Goal: Task Accomplishment & Management: Manage account settings

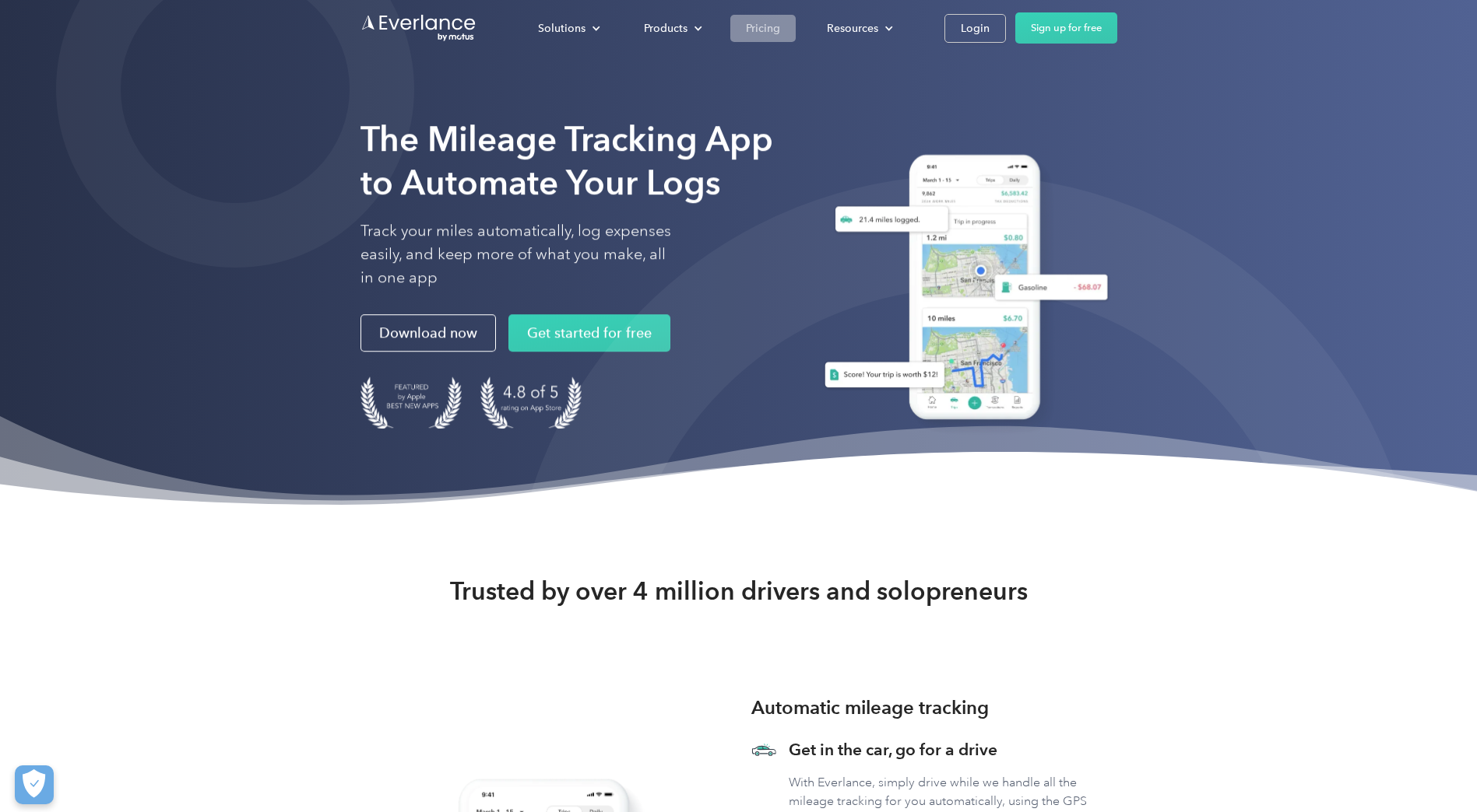
click at [765, 28] on div "Pricing" at bounding box center [763, 28] width 35 height 19
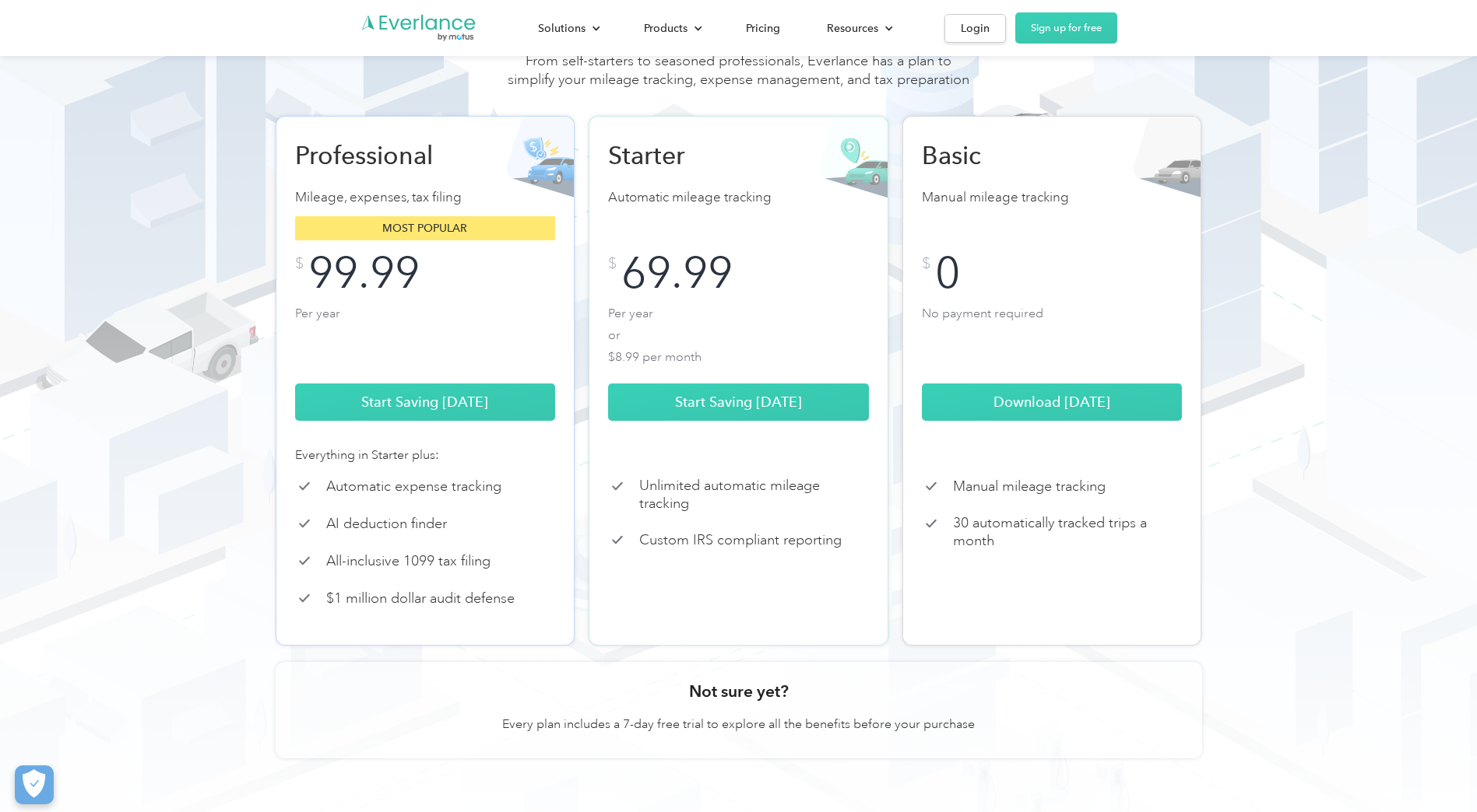
scroll to position [78, 0]
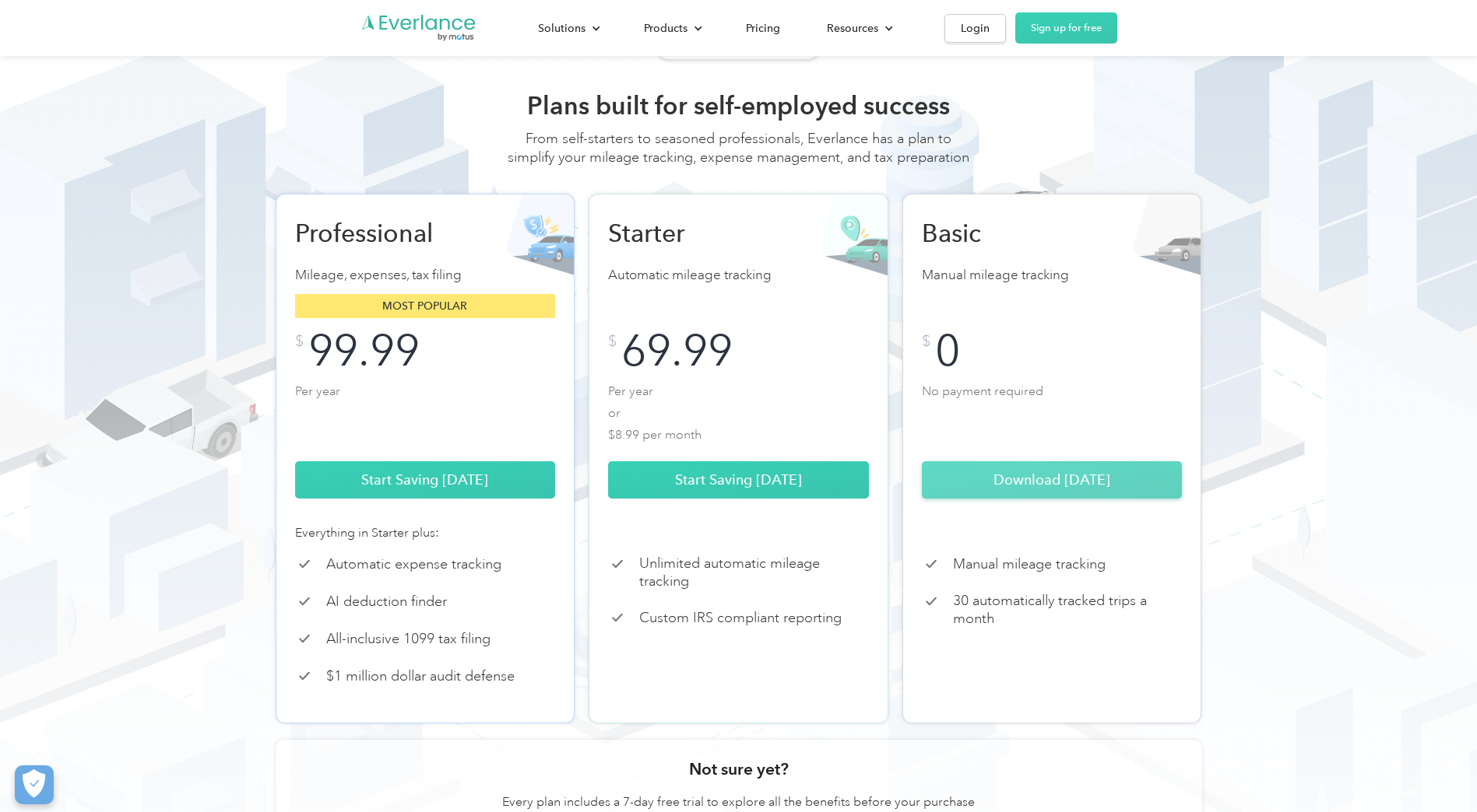
click at [972, 491] on link "Download Today" at bounding box center [1053, 480] width 261 height 37
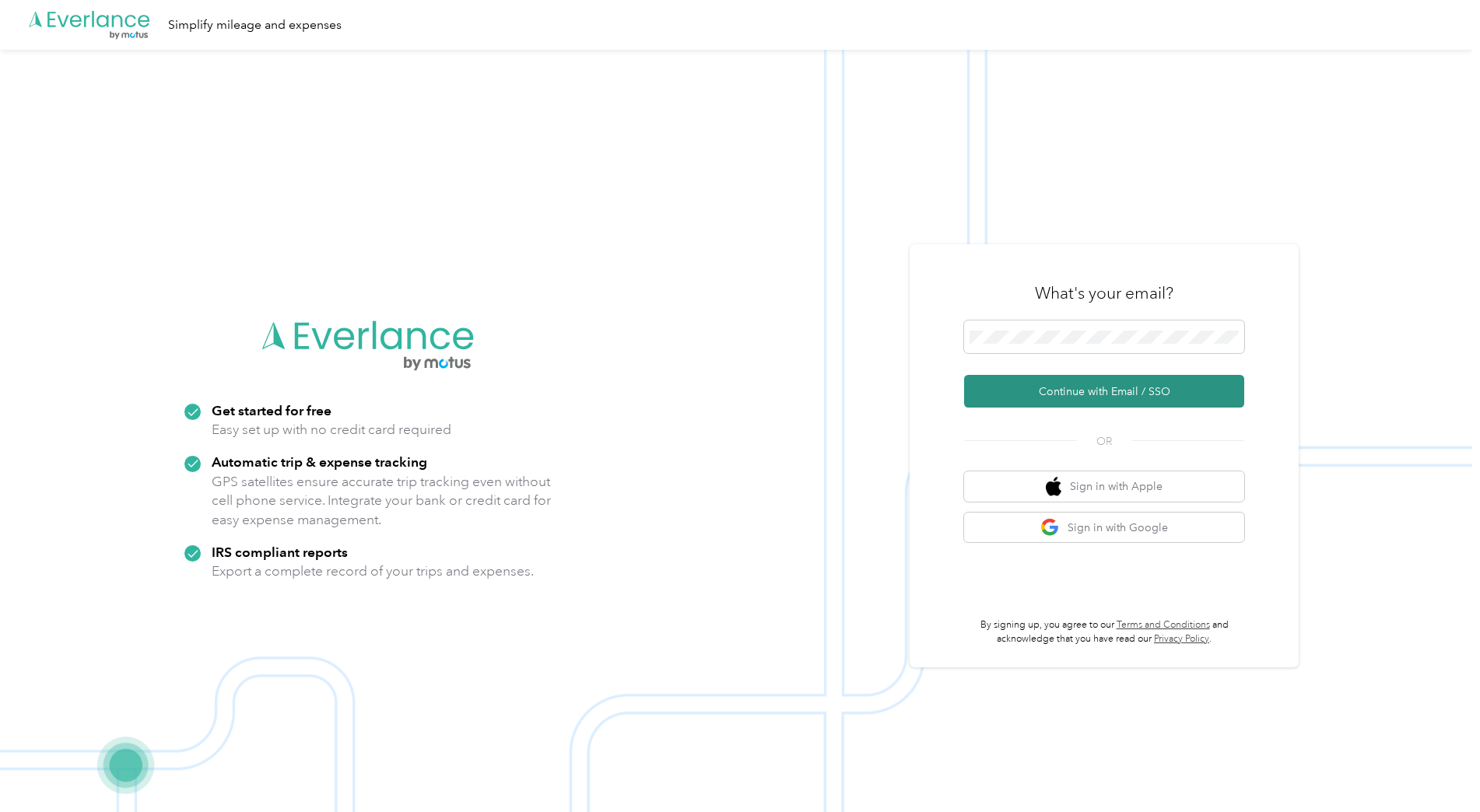
click at [1061, 393] on button "Continue with Email / SSO" at bounding box center [1105, 392] width 280 height 33
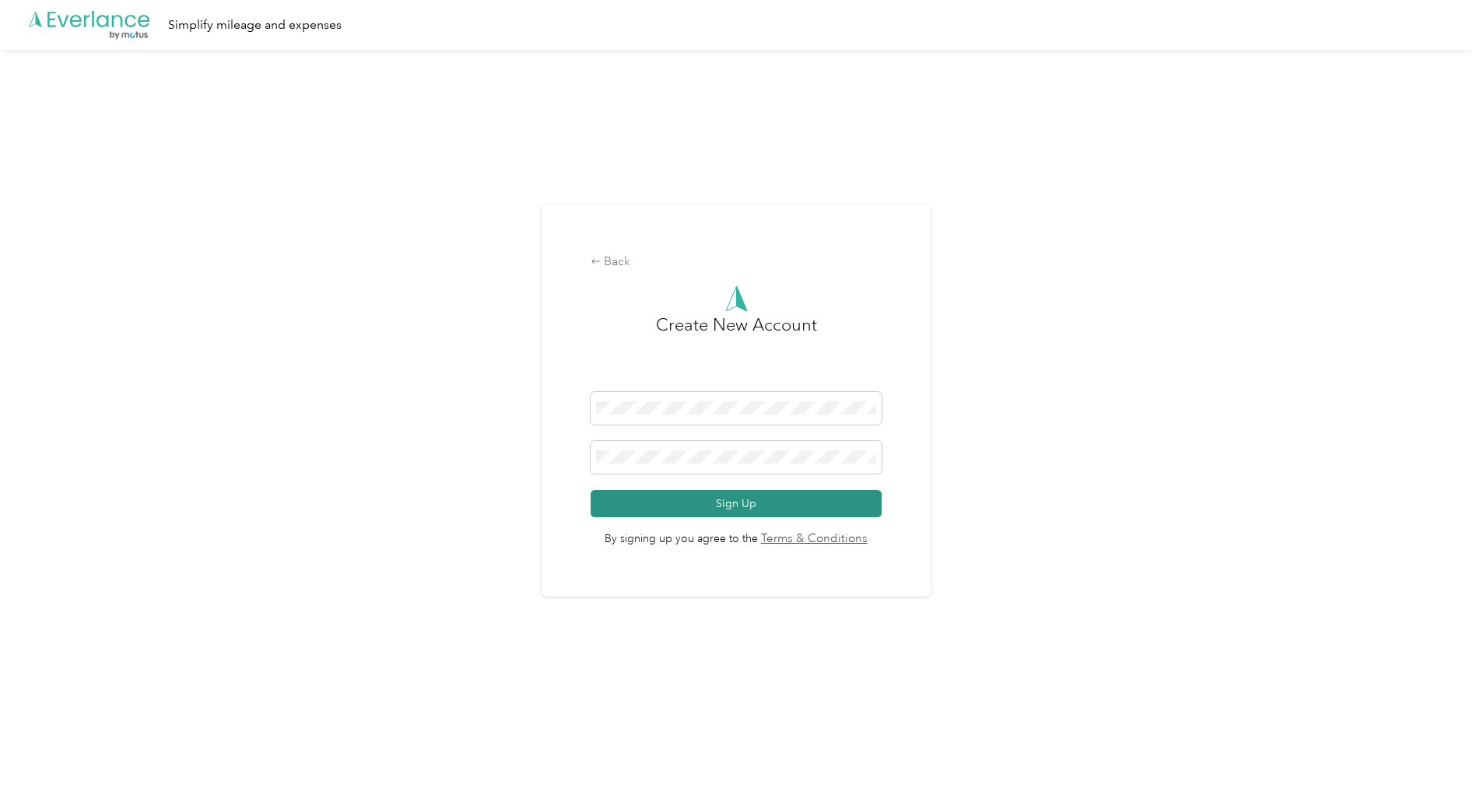
click at [849, 495] on button "Sign Up" at bounding box center [736, 504] width 292 height 27
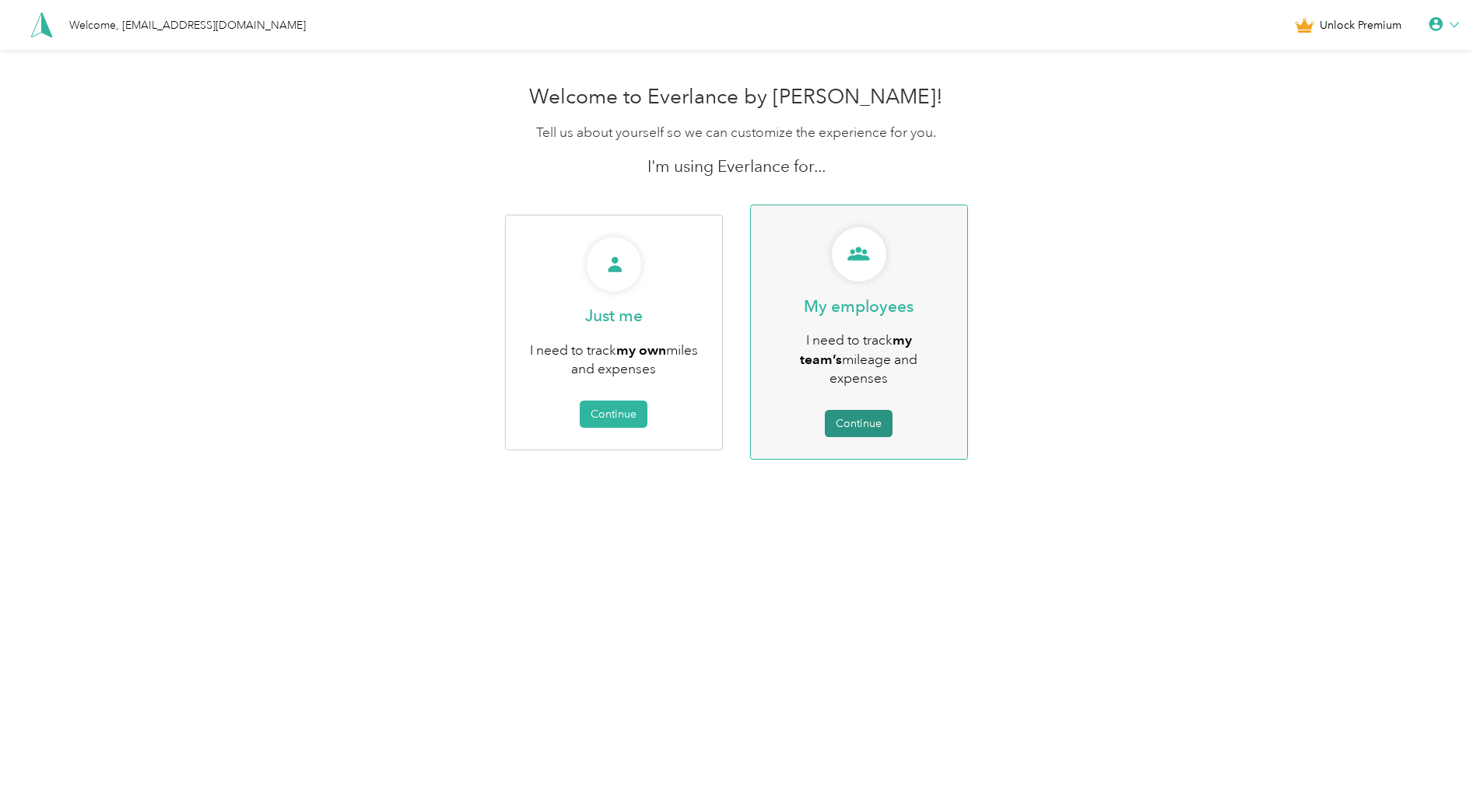
click at [874, 410] on button "Continue" at bounding box center [858, 423] width 68 height 27
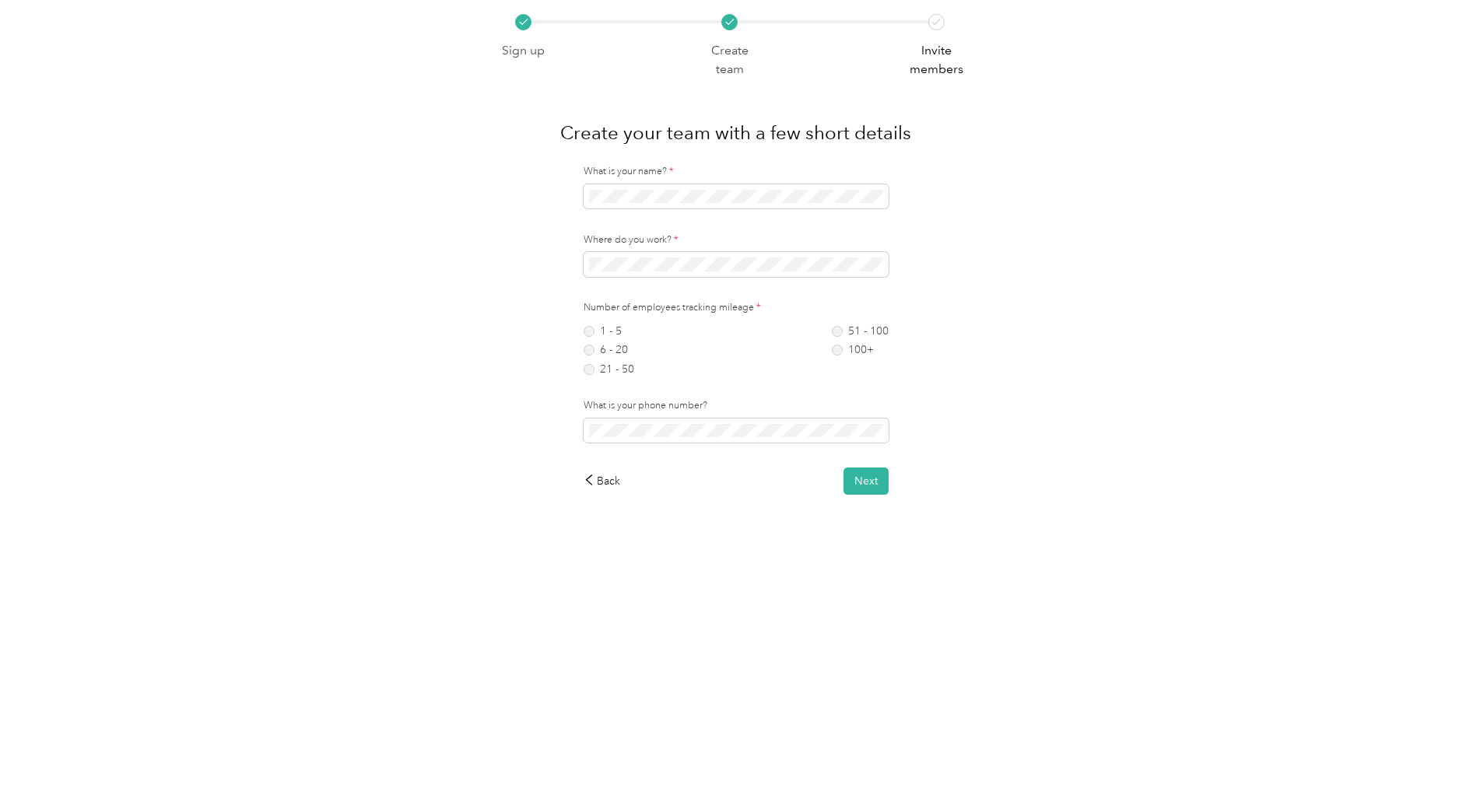
click at [444, 396] on div "Sign up Create team Invite members Create your team with a few short details Wh…" at bounding box center [736, 285] width 1472 height 571
click at [595, 352] on label "6 - 20" at bounding box center [609, 349] width 51 height 11
click at [865, 473] on button "Next" at bounding box center [866, 481] width 45 height 27
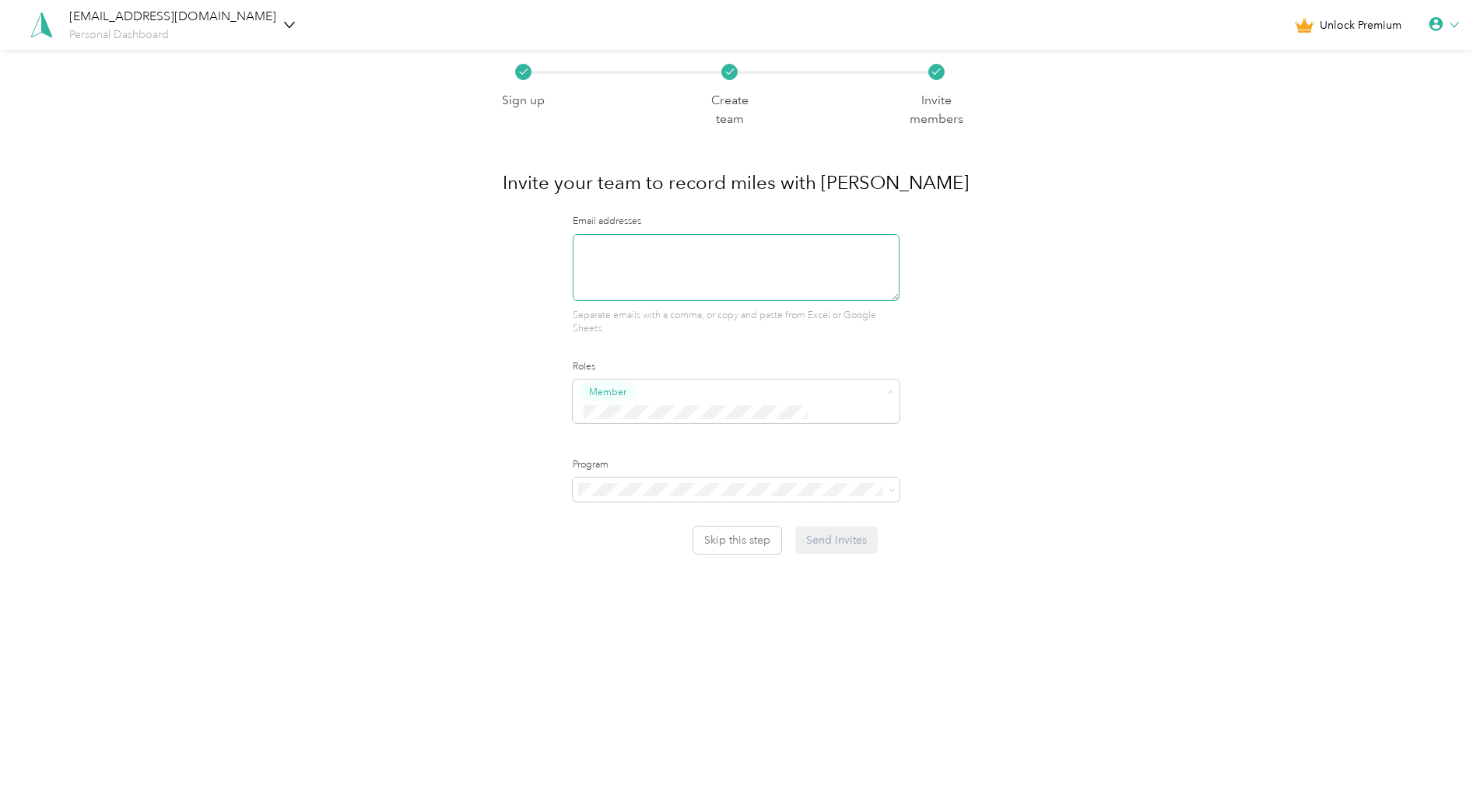
click at [661, 249] on textarea at bounding box center [736, 268] width 327 height 67
type textarea "diana.alcantar@providence.org"
click at [581, 586] on li "No program" at bounding box center [740, 580] width 329 height 27
click at [724, 531] on button "Skip this step" at bounding box center [737, 540] width 88 height 27
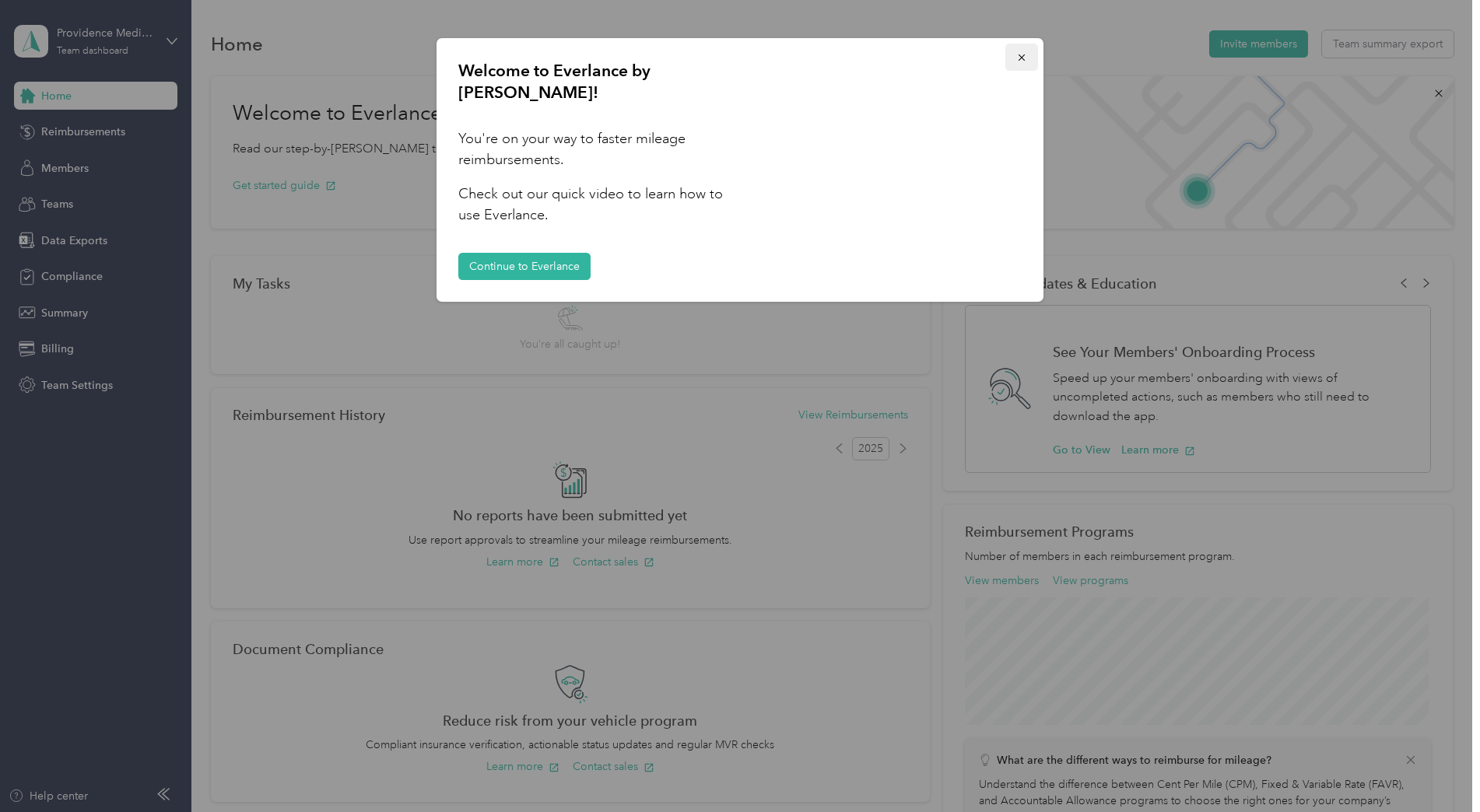
click at [1018, 52] on span "button" at bounding box center [1021, 58] width 11 height 13
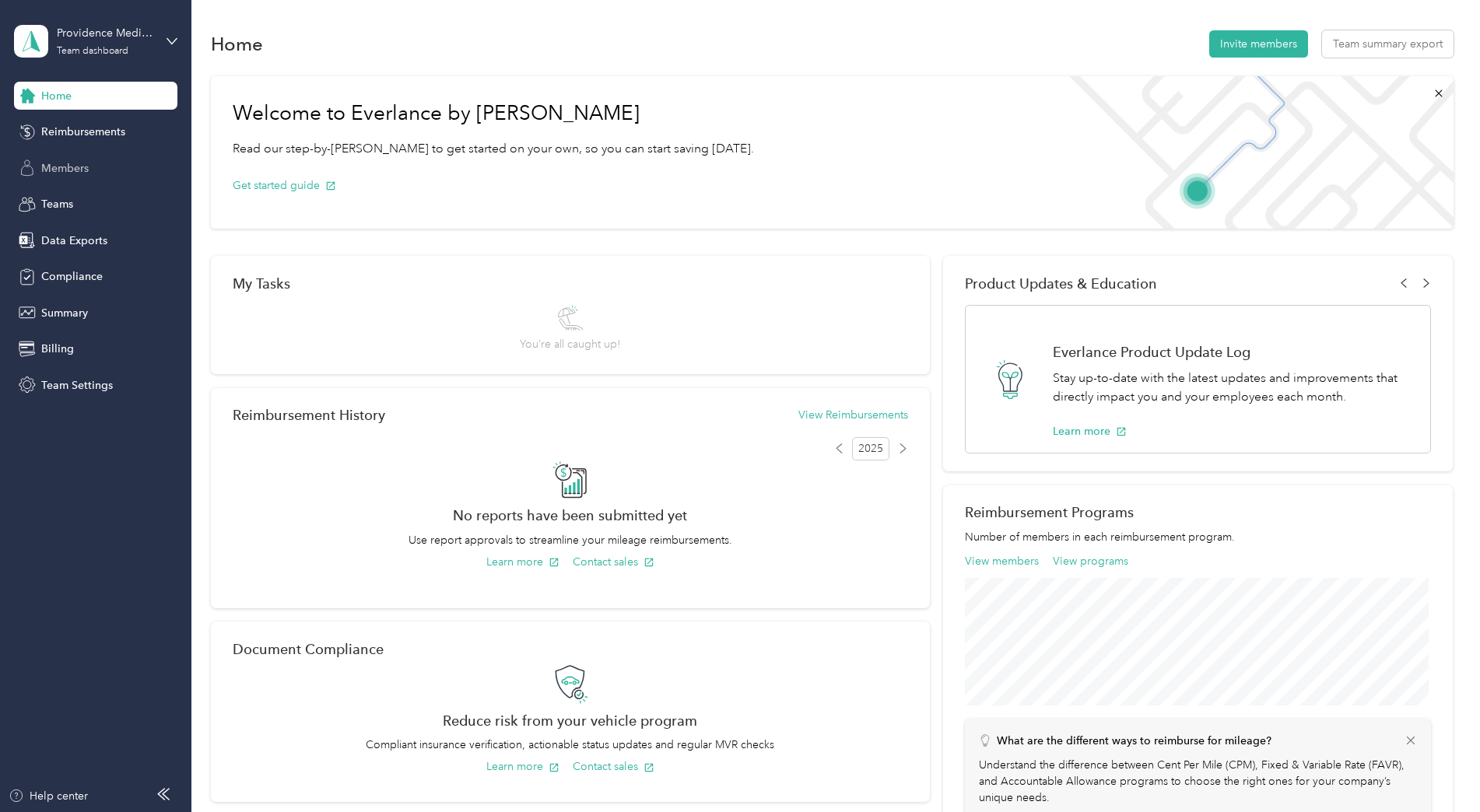
click at [65, 158] on div "Members" at bounding box center [96, 168] width 163 height 28
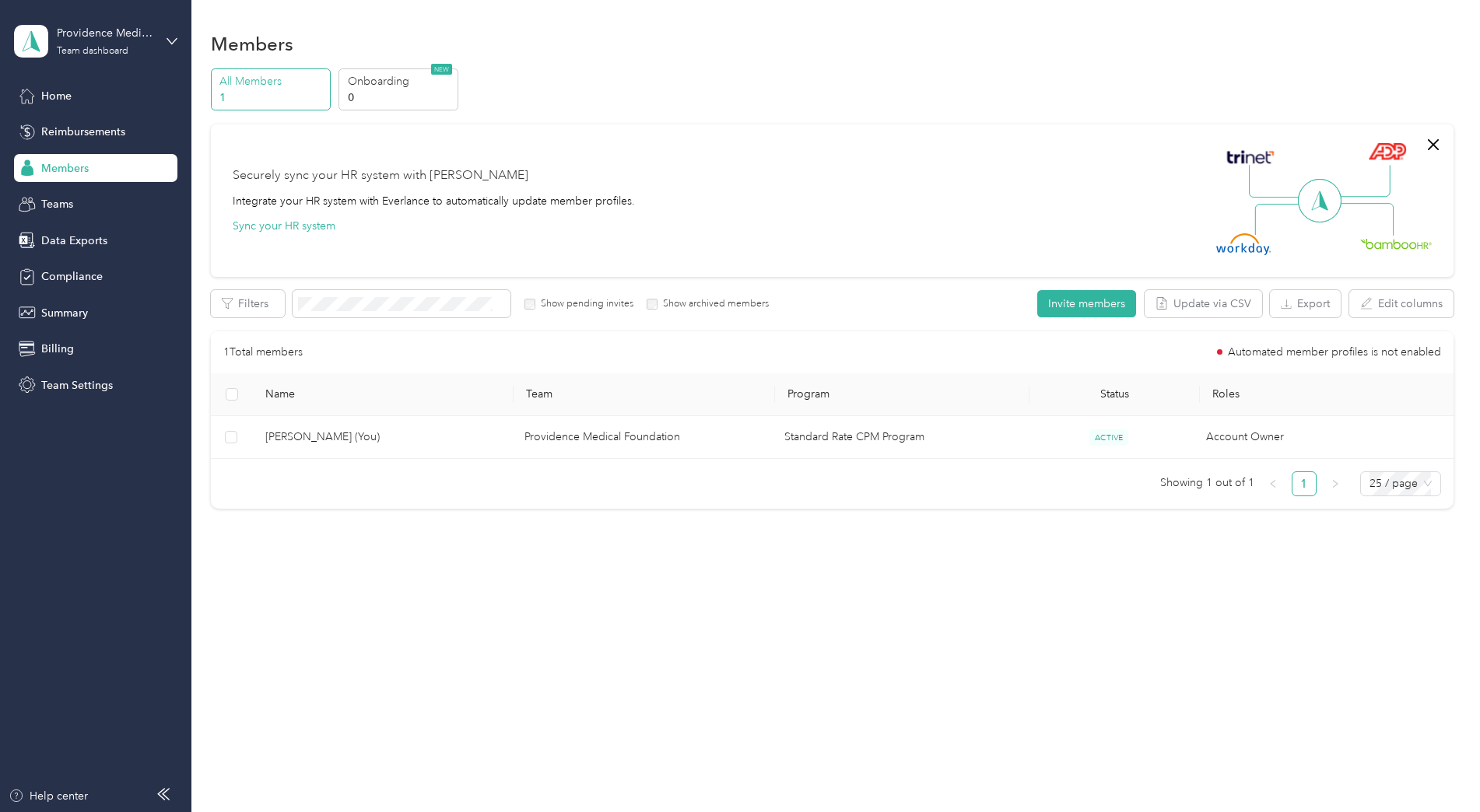
click at [867, 352] on div "1 Total members Automated member profiles is not enabled" at bounding box center [832, 352] width 1218 height 17
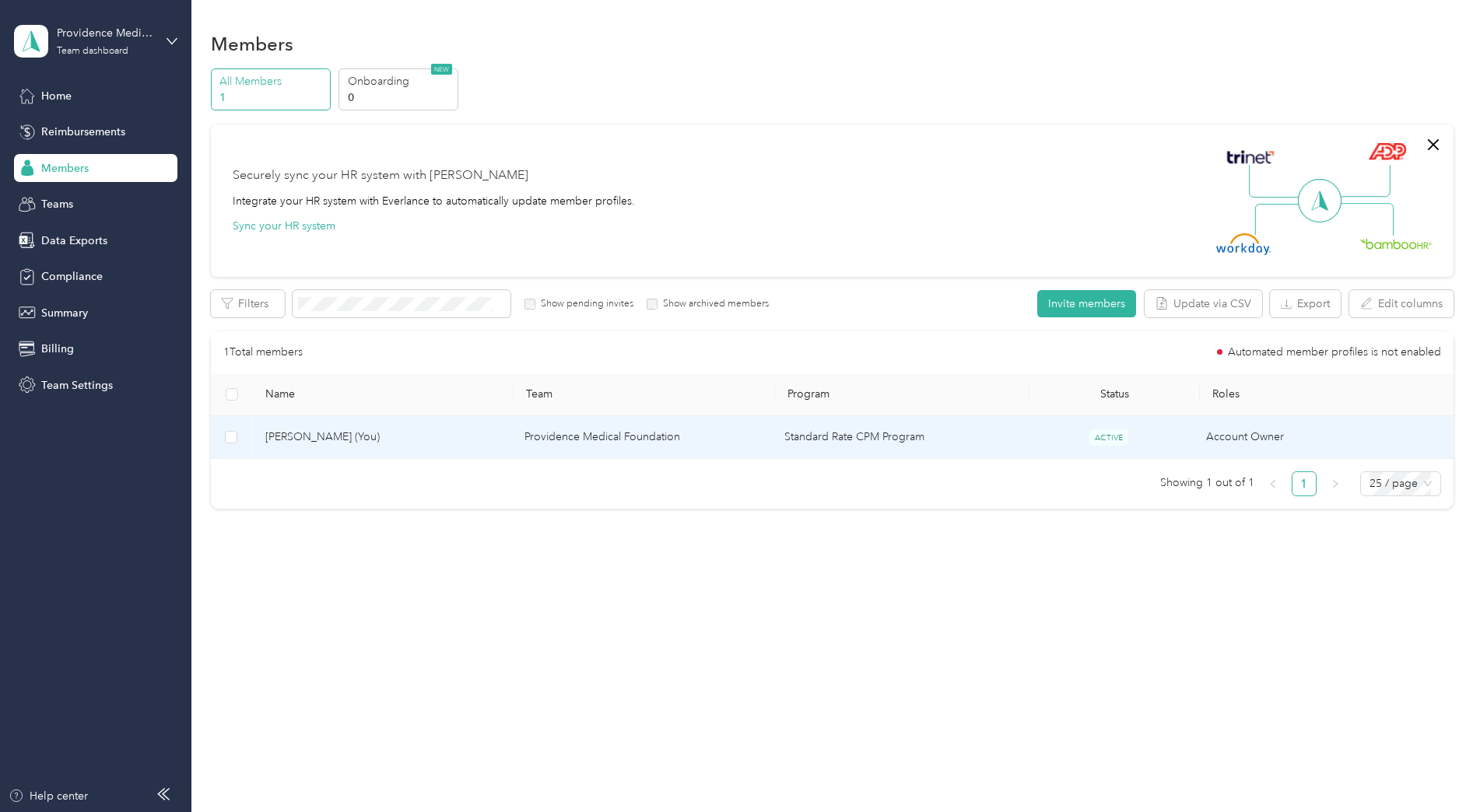
click at [821, 436] on td "Standard Rate CPM Program" at bounding box center [898, 438] width 253 height 43
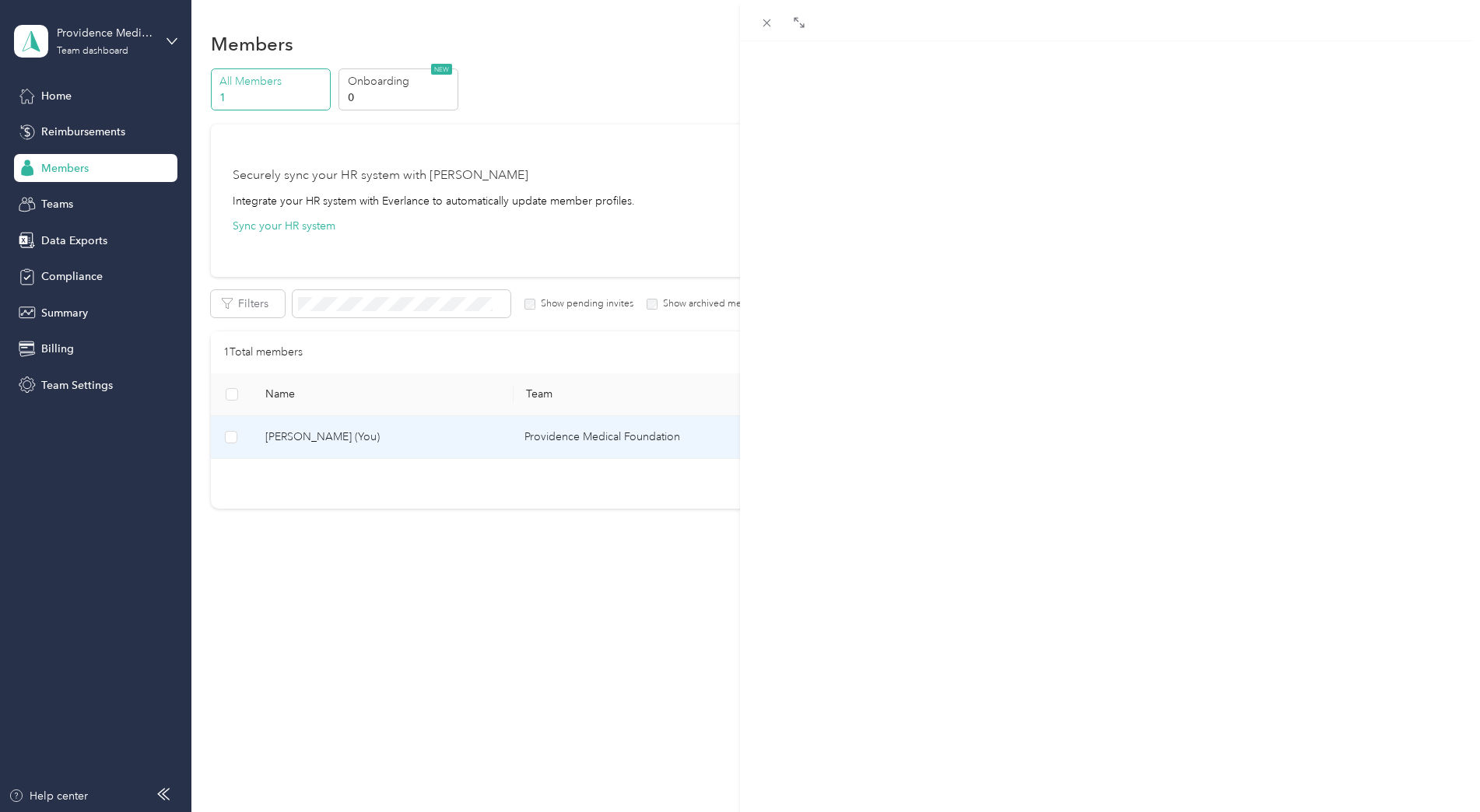
click at [718, 513] on div "Tien Van Trips Expenses Reports Member info Program Rates Work hours Trips Date…" at bounding box center [740, 406] width 1480 height 812
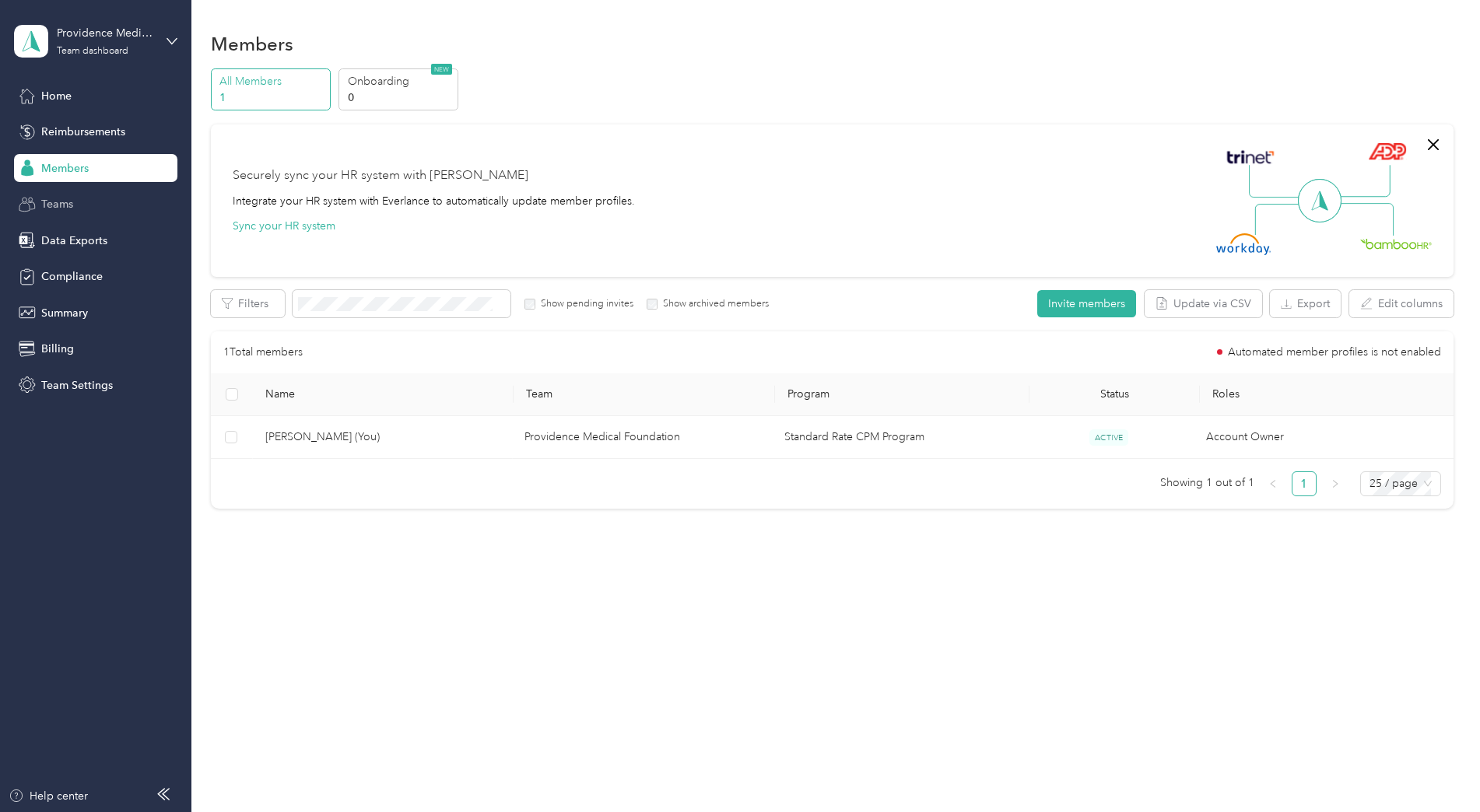
click at [96, 203] on div "Teams" at bounding box center [96, 204] width 163 height 28
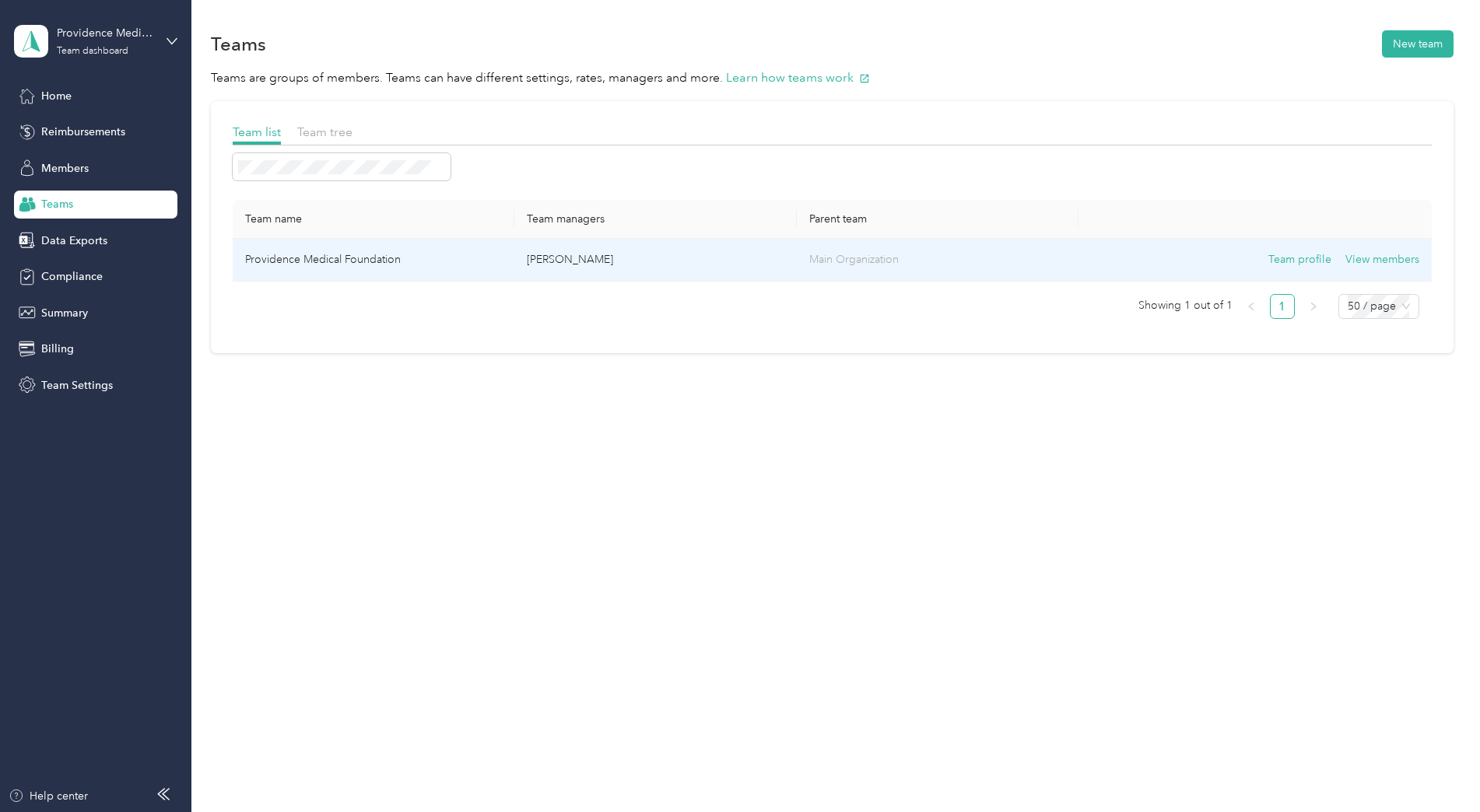
click at [286, 251] on td "Providence Medical Foundation" at bounding box center [373, 260] width 282 height 43
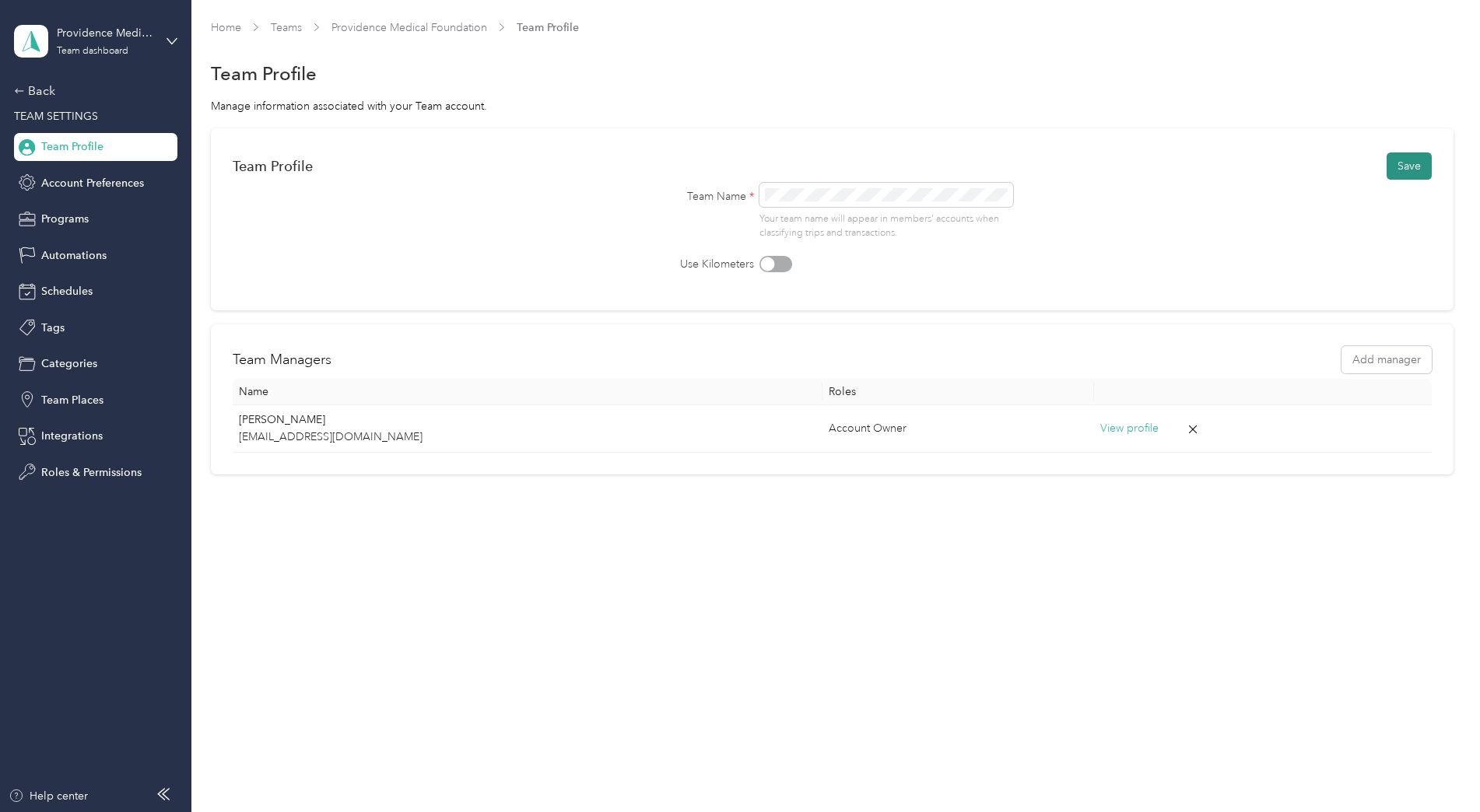
click at [1402, 171] on button "Save" at bounding box center [1409, 166] width 45 height 27
click at [1391, 353] on button "Add manager" at bounding box center [1387, 360] width 90 height 27
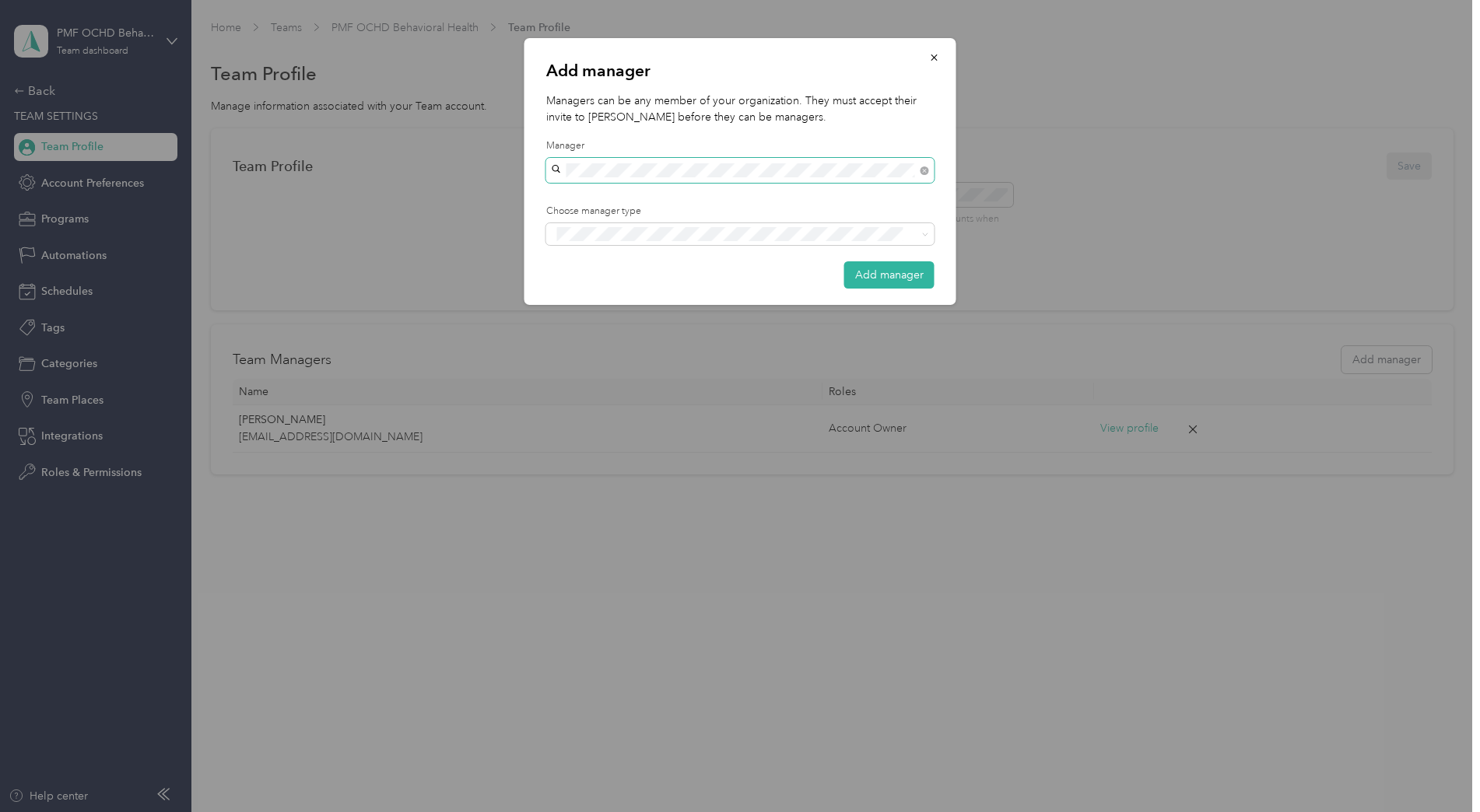
click at [742, 179] on span at bounding box center [740, 171] width 389 height 25
click at [609, 291] on button "Manager" at bounding box center [588, 292] width 61 height 19
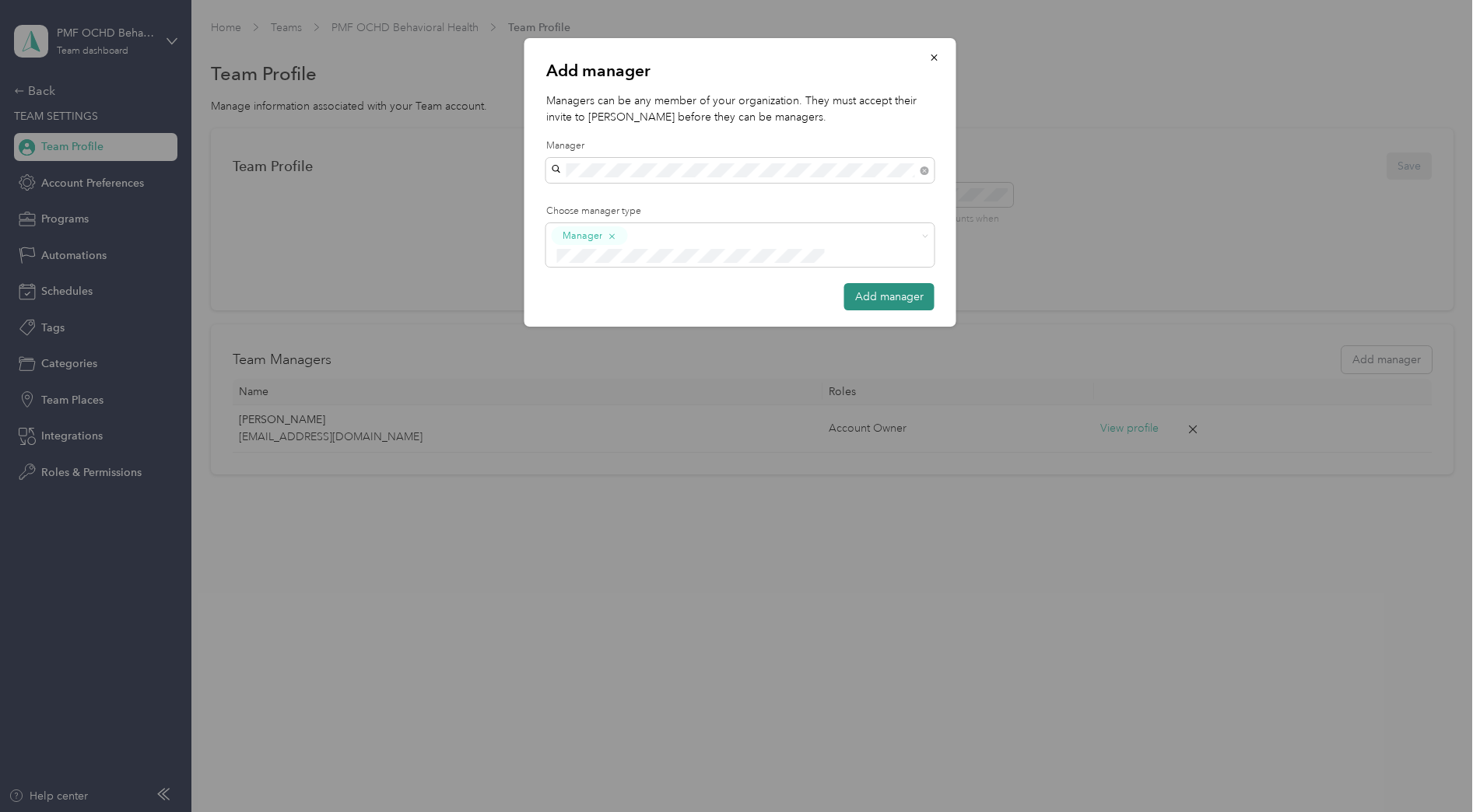
click at [866, 283] on button "Add manager" at bounding box center [890, 297] width 90 height 27
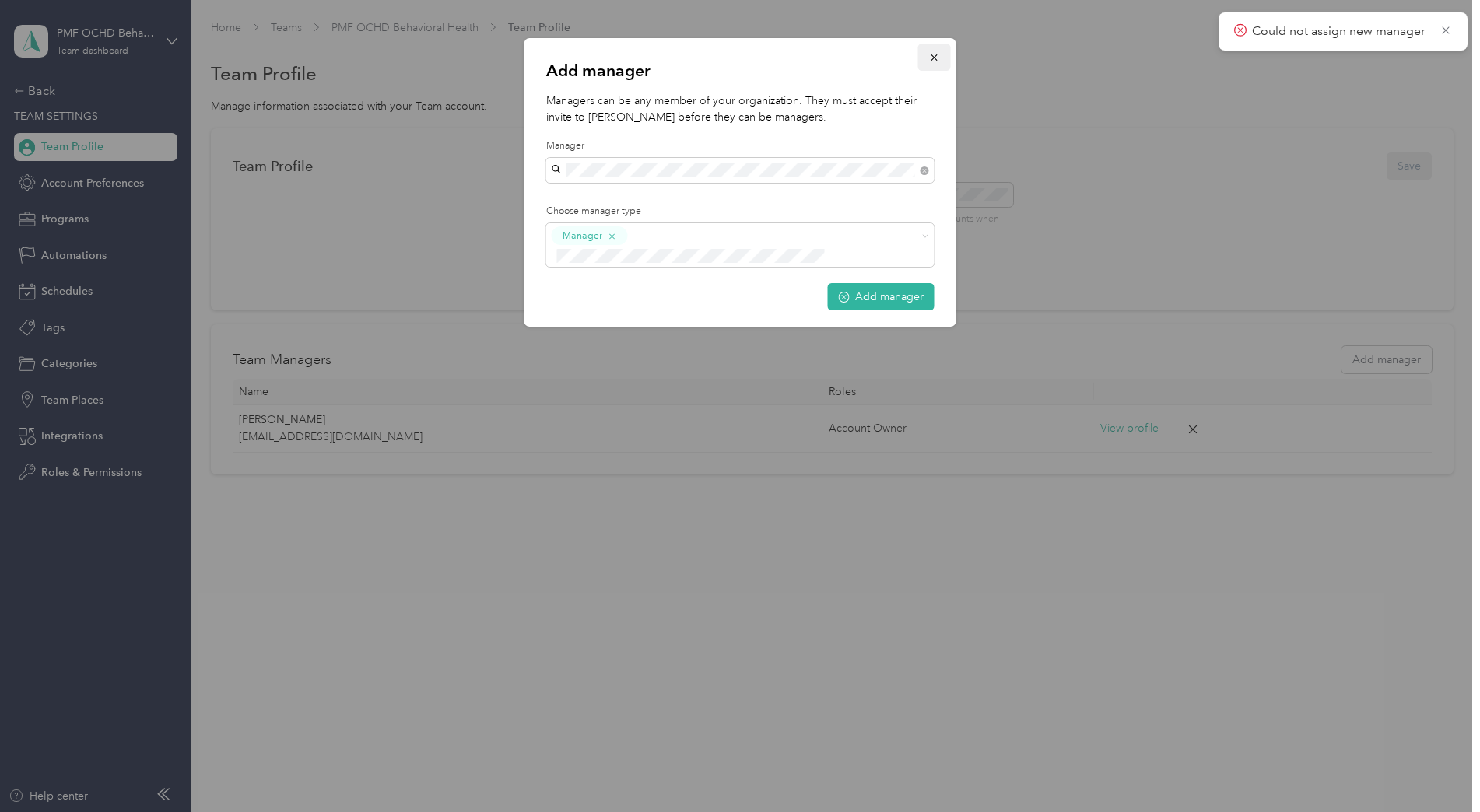
click at [930, 67] on button "button" at bounding box center [935, 57] width 33 height 27
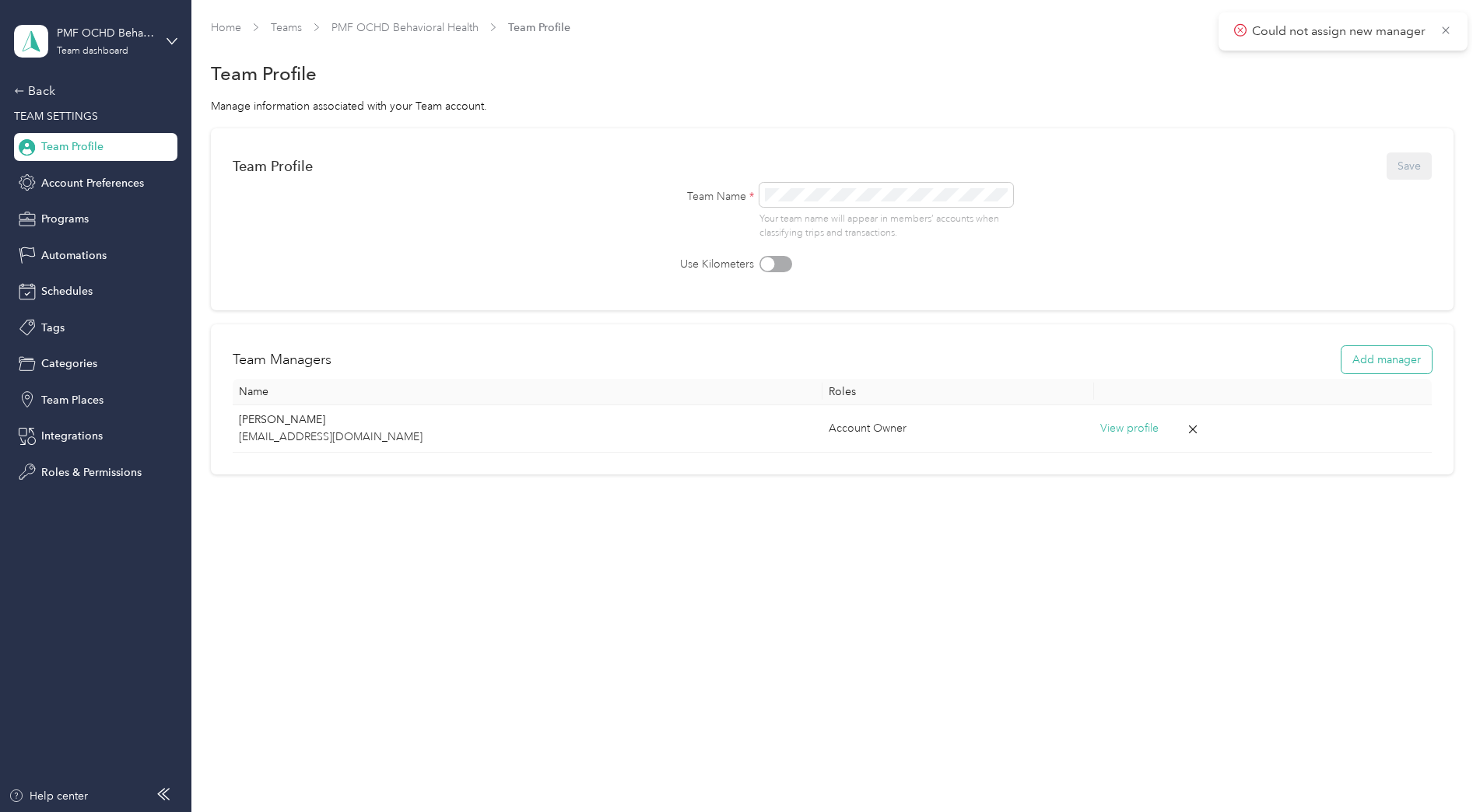
click at [1390, 355] on button "Add manager" at bounding box center [1387, 360] width 90 height 27
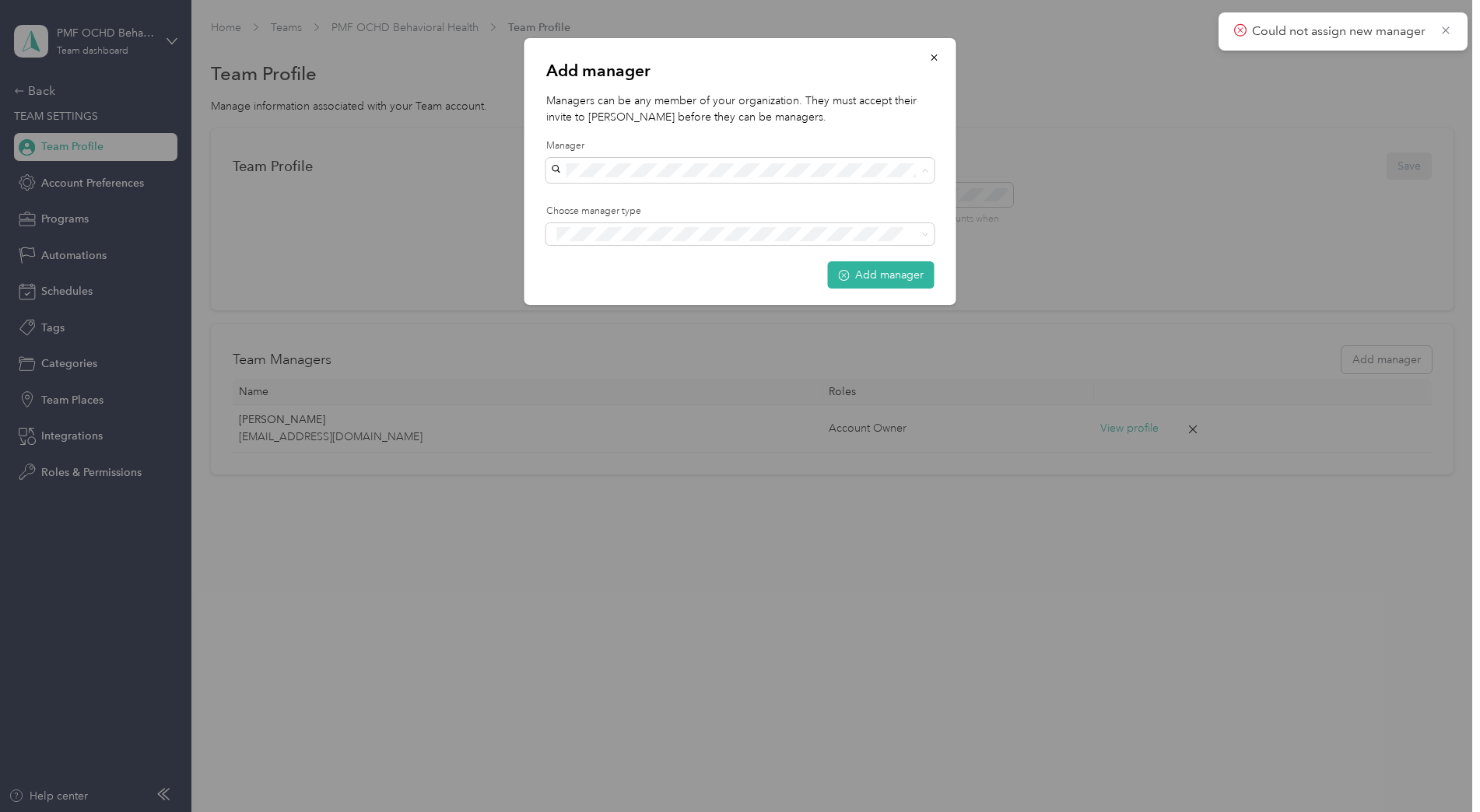
click at [866, 113] on p "Managers can be any member of your organization. They must accept their invite …" at bounding box center [740, 108] width 389 height 33
click at [943, 65] on button "button" at bounding box center [935, 57] width 33 height 27
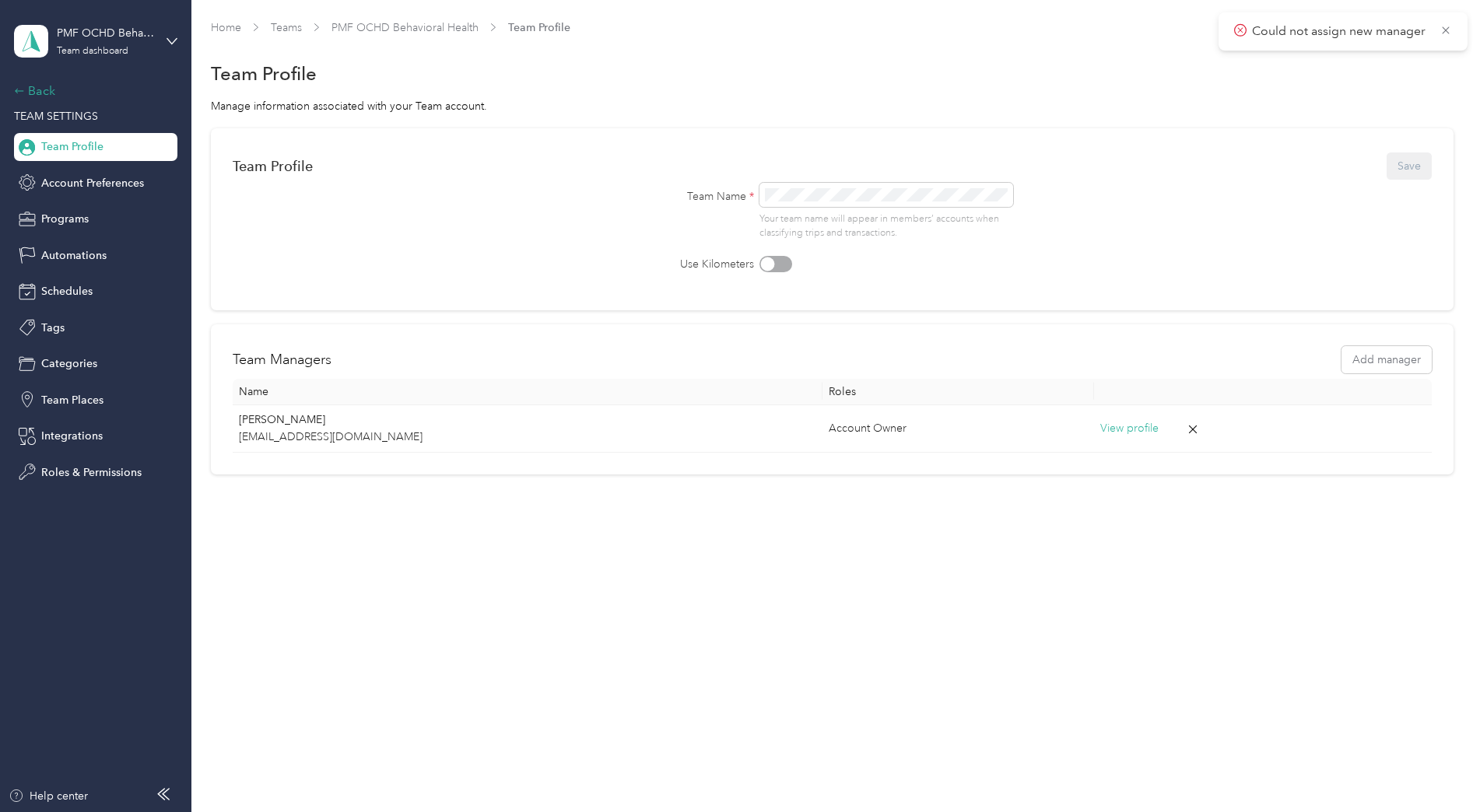
click at [27, 90] on div "Back" at bounding box center [92, 90] width 155 height 18
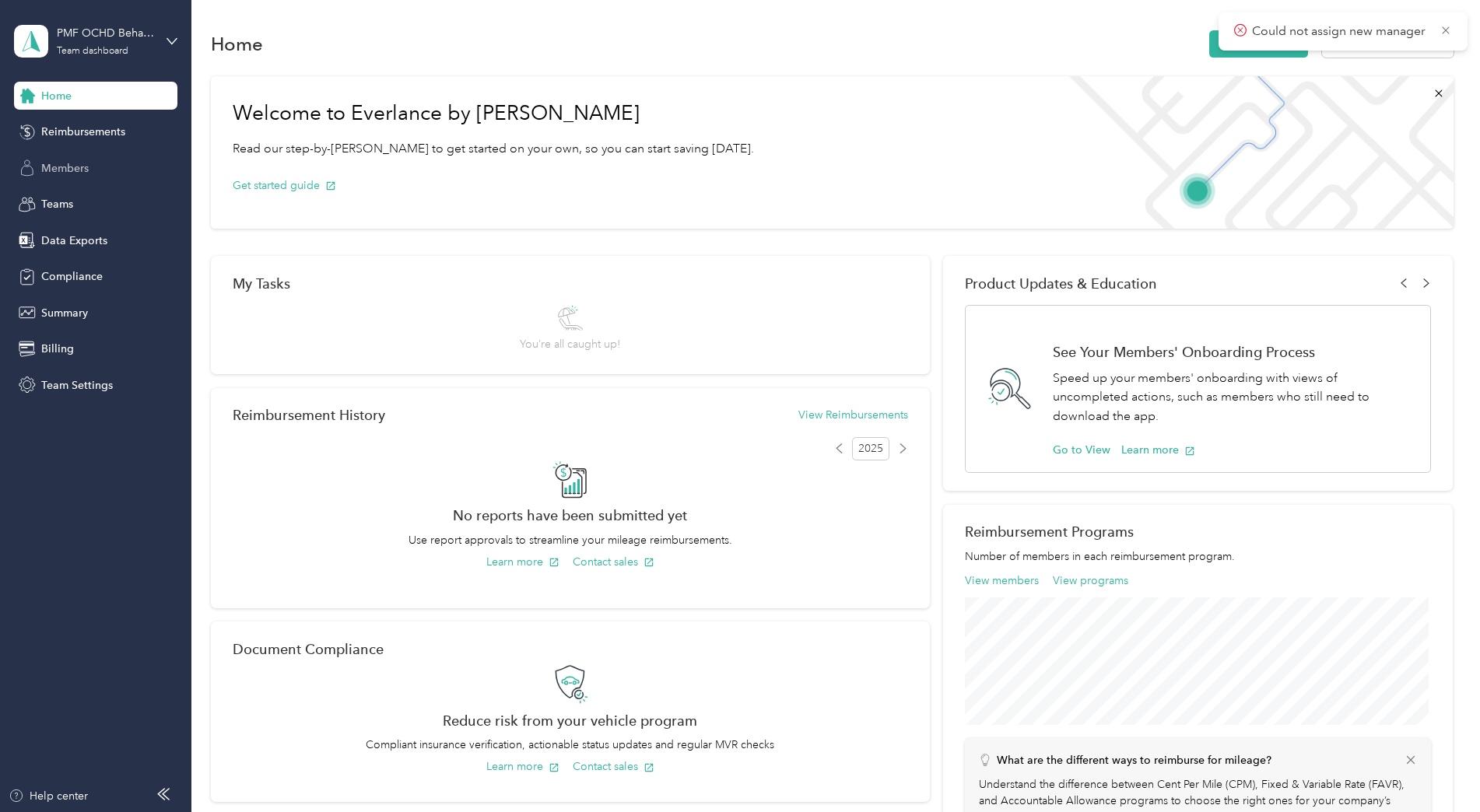
click at [59, 160] on span "Members" at bounding box center [64, 168] width 47 height 16
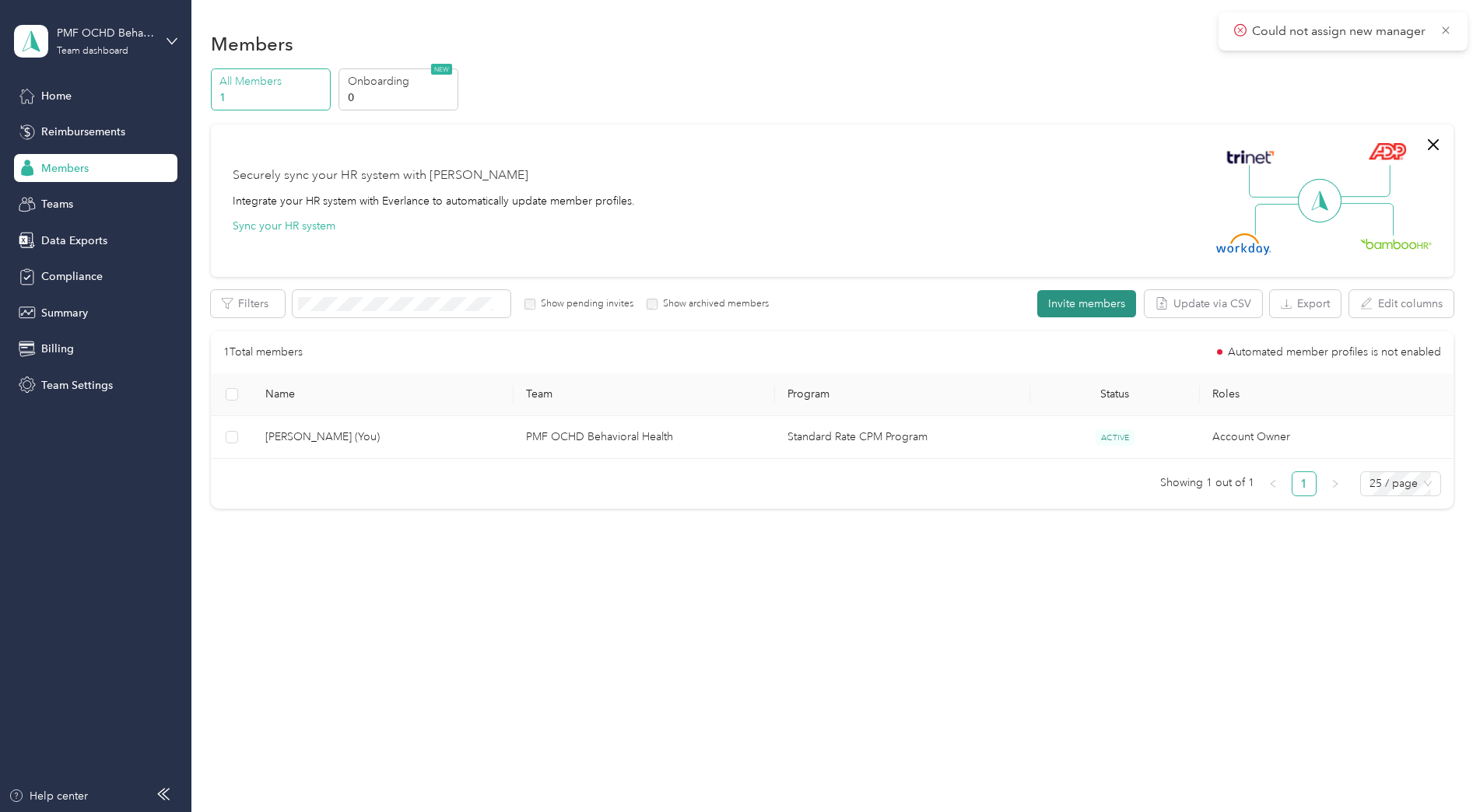
click at [1116, 304] on button "Invite members" at bounding box center [1086, 303] width 99 height 27
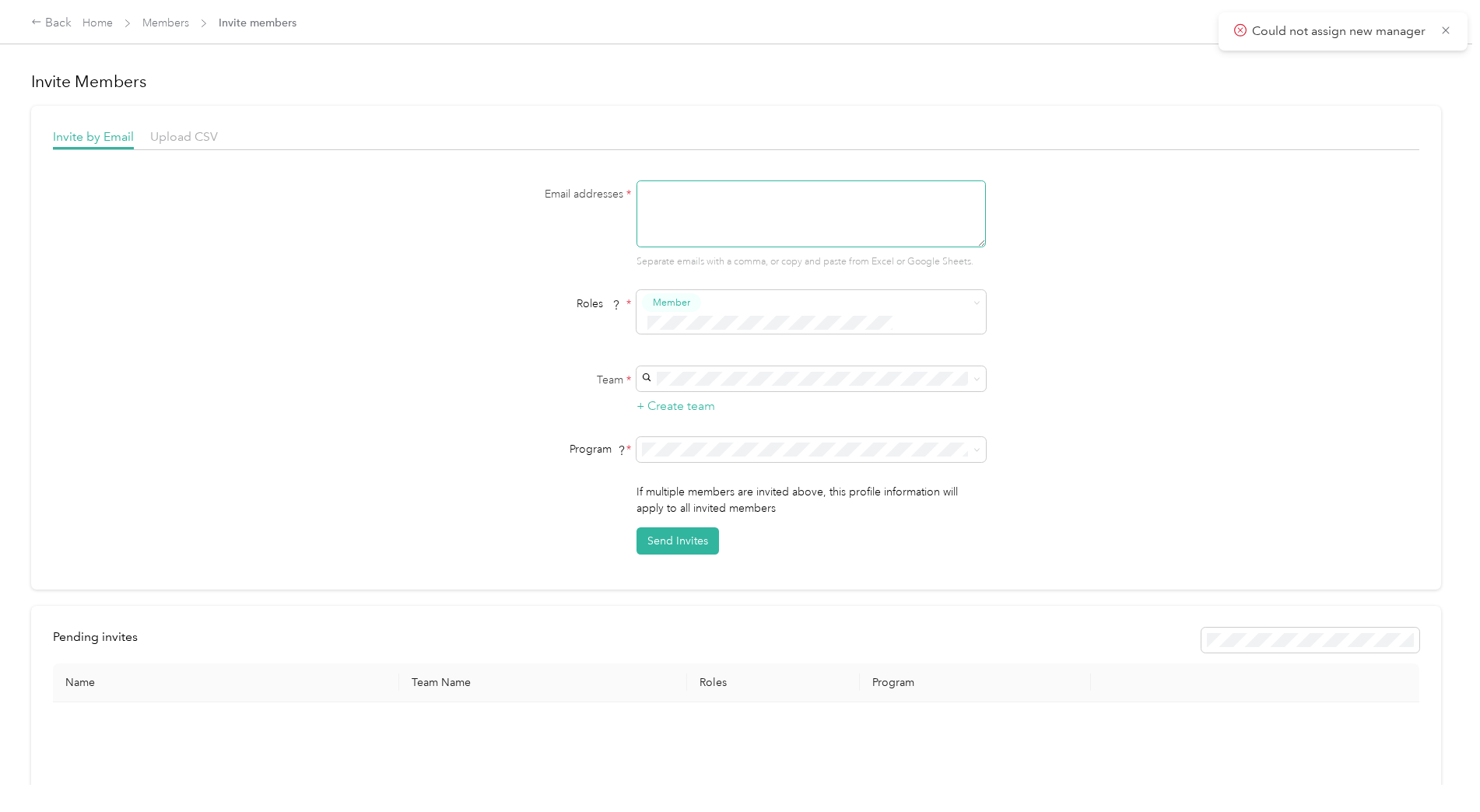
click at [700, 222] on textarea at bounding box center [811, 214] width 349 height 67
type textarea "diana.alcantar@providence.org"
click at [694, 424] on button "Manager" at bounding box center [676, 416] width 61 height 19
click at [707, 380] on div "PMF OCHD Behavioral Health (Main organization) Tien Van" at bounding box center [808, 396] width 327 height 36
click at [655, 528] on button "Send Invites" at bounding box center [678, 541] width 83 height 27
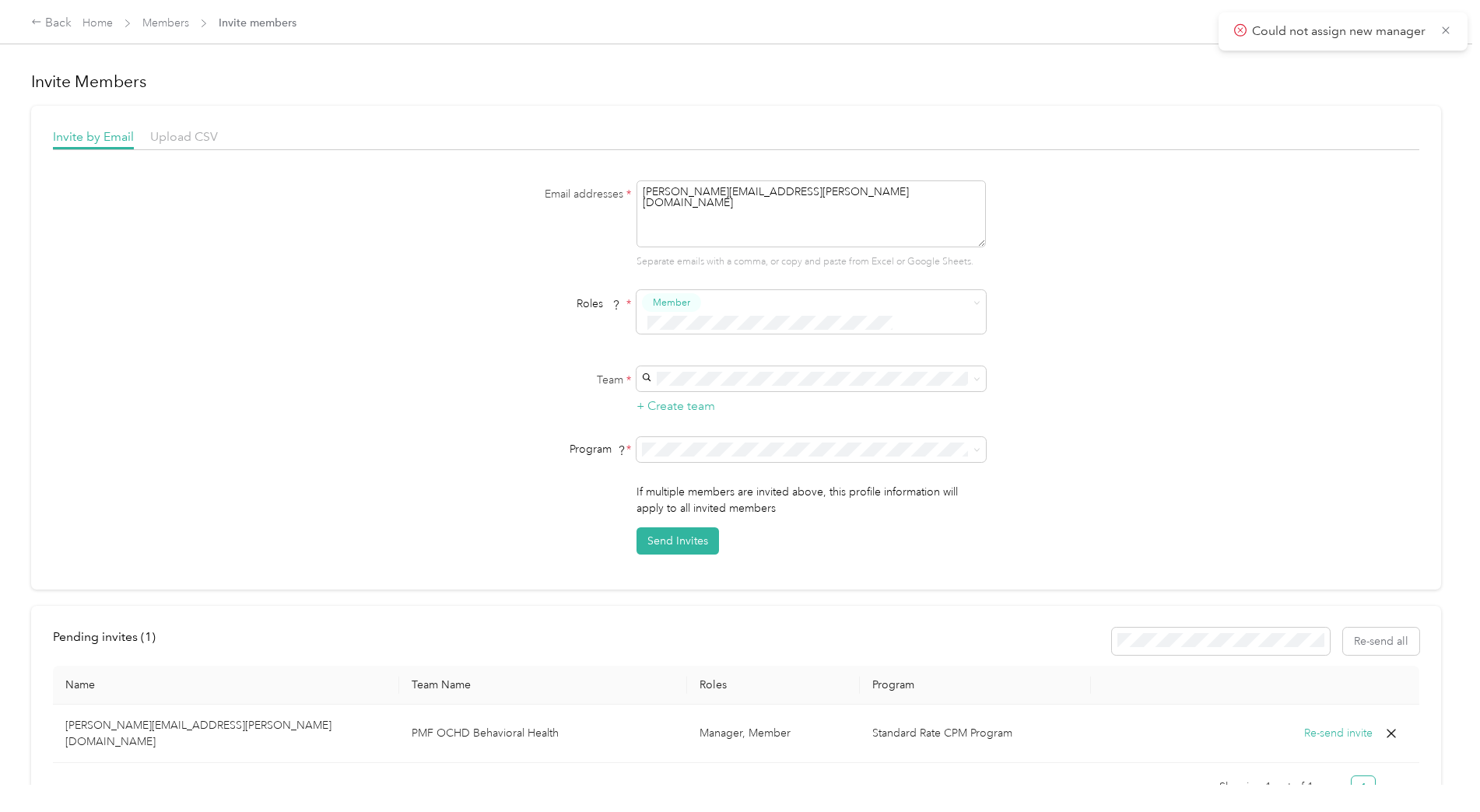
click at [1122, 265] on div "Email addresses * diana.alcantar@providence.org Separate emails with a comma, o…" at bounding box center [736, 368] width 1367 height 374
click at [1445, 35] on icon at bounding box center [1445, 30] width 12 height 14
